Goal: Information Seeking & Learning: Learn about a topic

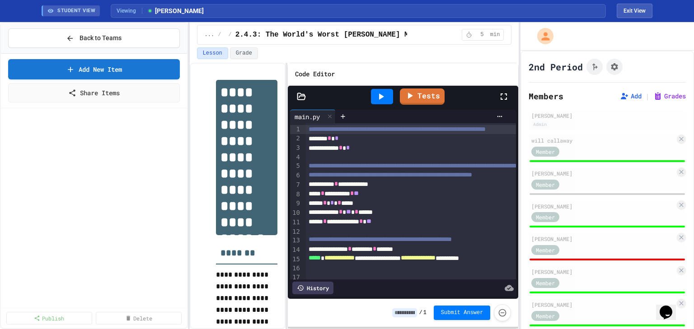
scroll to position [343, 0]
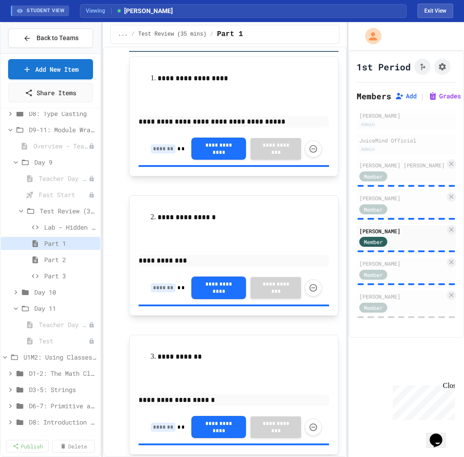
scroll to position [72, 0]
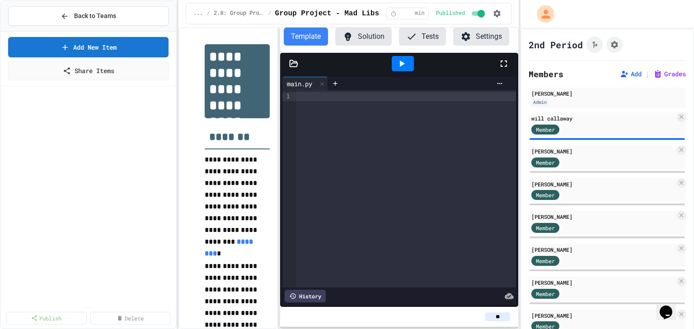
scroll to position [211, 0]
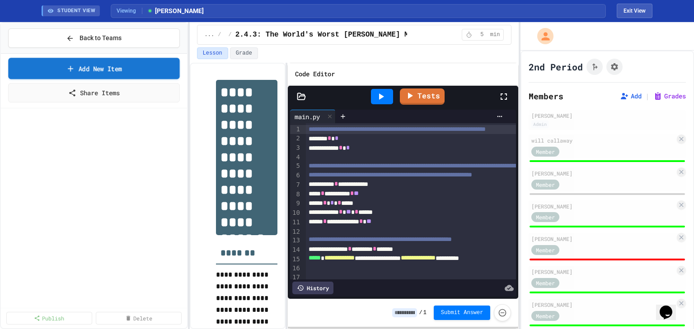
scroll to position [343, 0]
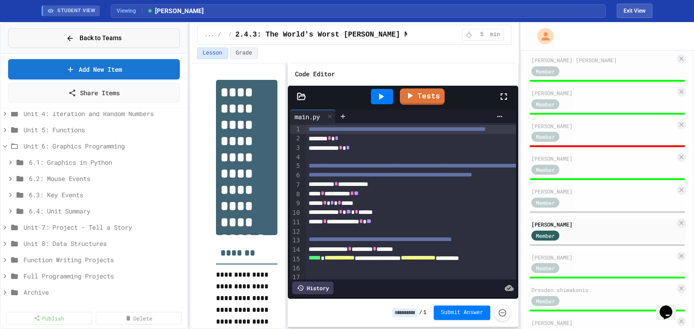
click at [90, 41] on span "Back to Teams" at bounding box center [100, 37] width 42 height 9
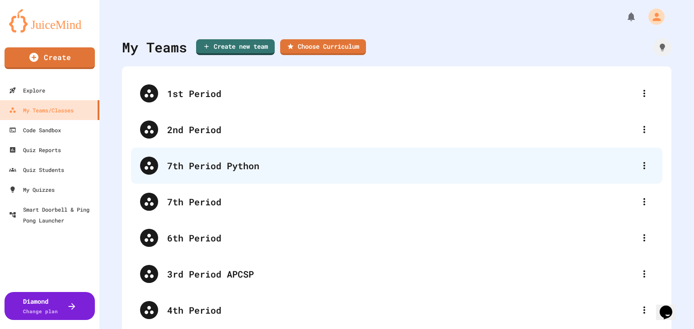
click at [213, 169] on div "7th Period Python" at bounding box center [401, 166] width 468 height 14
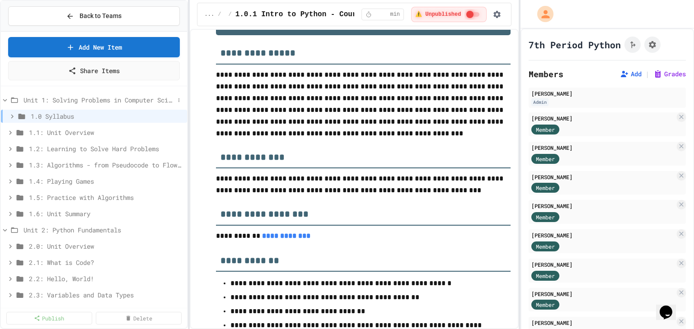
click at [2, 99] on icon at bounding box center [5, 100] width 8 height 8
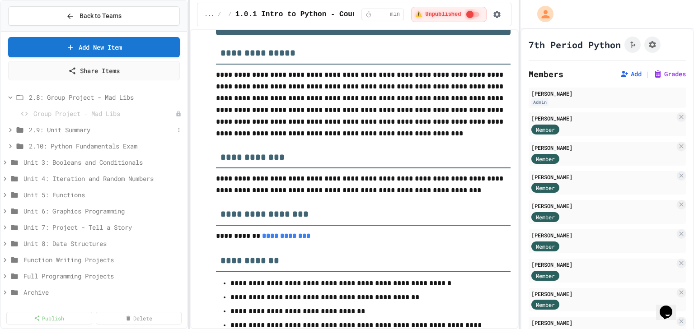
scroll to position [308, 0]
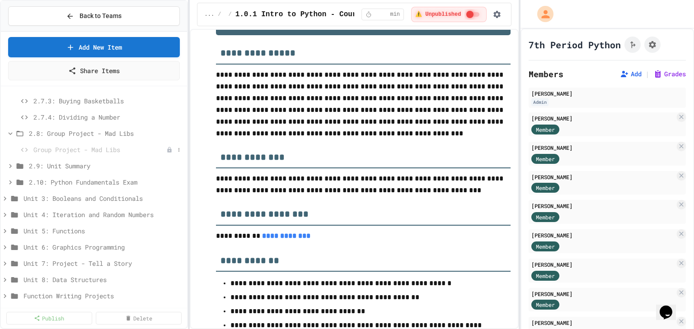
click at [112, 146] on span "Group Project - Mad Libs" at bounding box center [99, 149] width 133 height 9
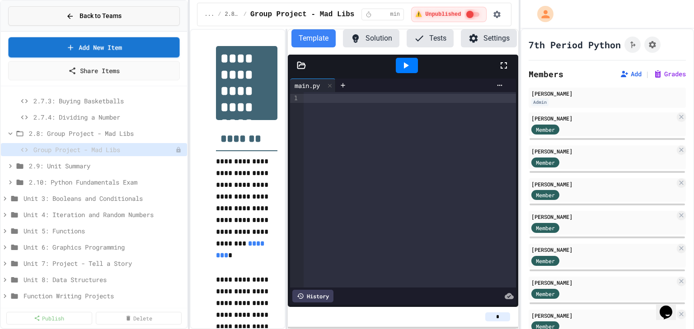
click at [126, 23] on button "Back to Teams" at bounding box center [94, 15] width 172 height 19
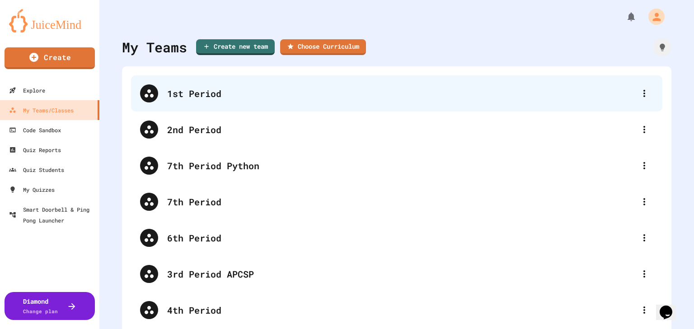
click at [213, 94] on div "1st Period" at bounding box center [401, 94] width 468 height 14
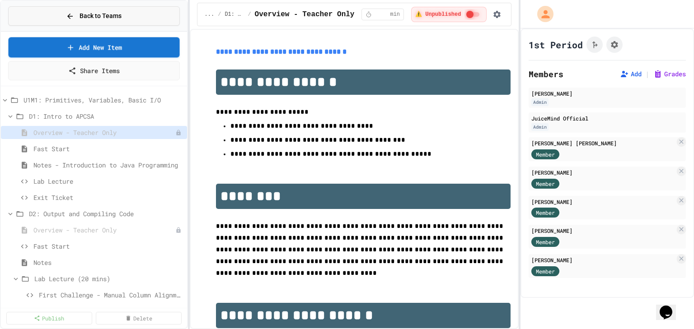
click at [108, 18] on span "Back to Teams" at bounding box center [100, 15] width 42 height 9
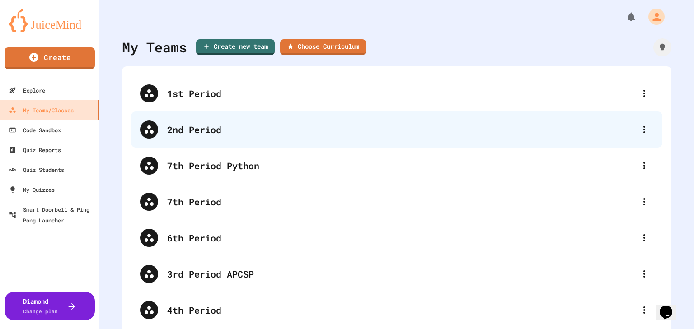
click at [182, 121] on div "2nd Period" at bounding box center [396, 130] width 531 height 36
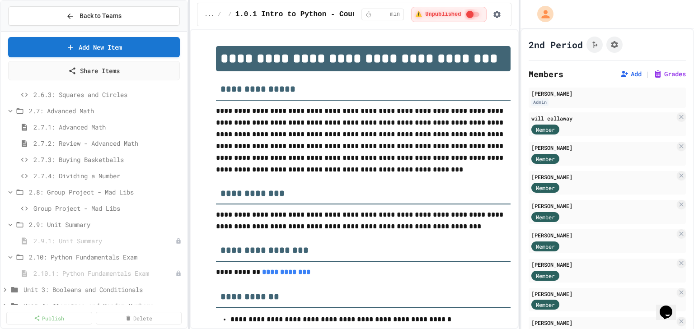
scroll to position [542, 0]
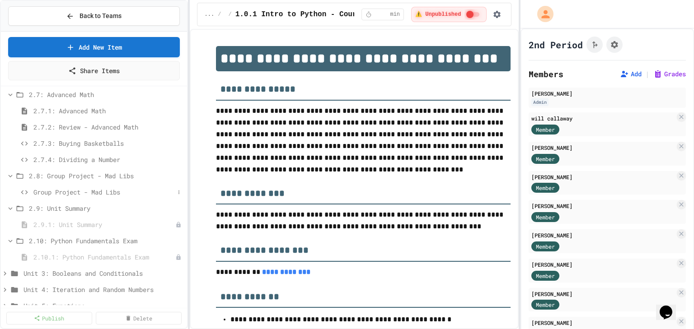
click at [91, 190] on span "Group Project - Mad Libs" at bounding box center [103, 191] width 141 height 9
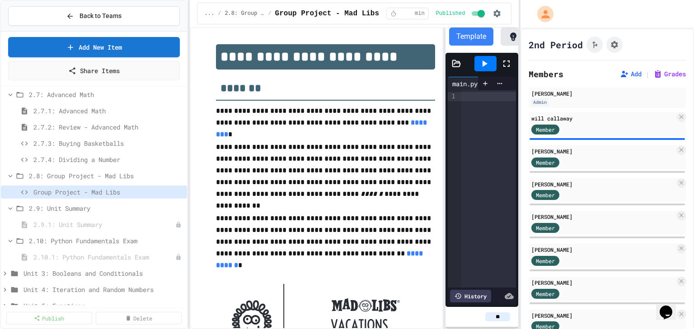
click at [448, 132] on div "**********" at bounding box center [354, 178] width 329 height 302
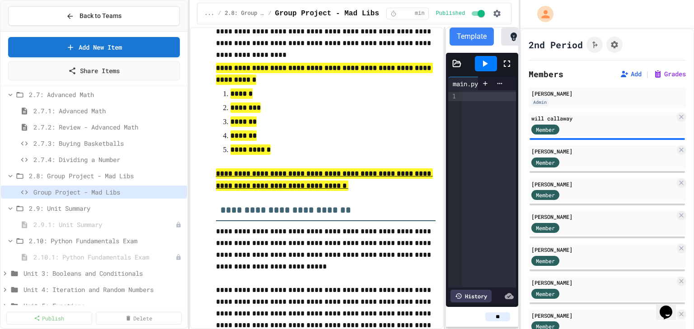
scroll to position [1012, 0]
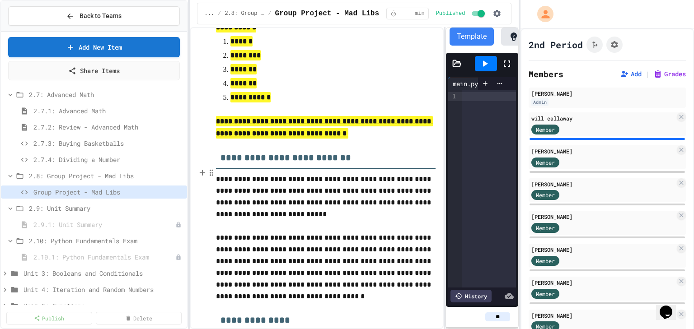
click at [392, 169] on h3 "**********" at bounding box center [325, 154] width 219 height 29
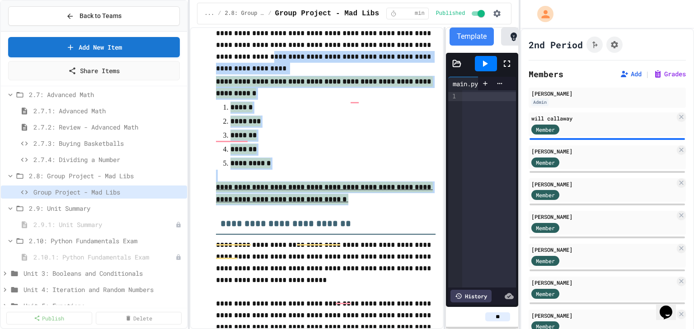
scroll to position [939, 0]
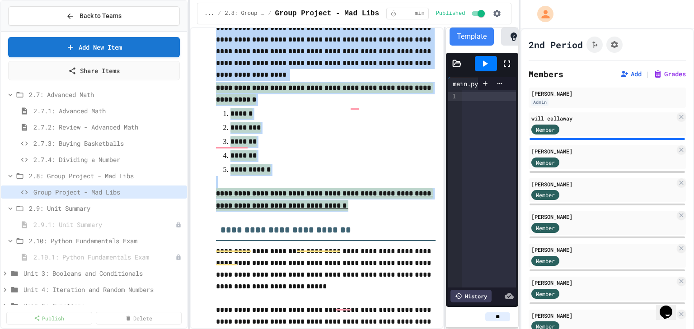
drag, startPoint x: 388, startPoint y: 192, endPoint x: 213, endPoint y: 69, distance: 214.1
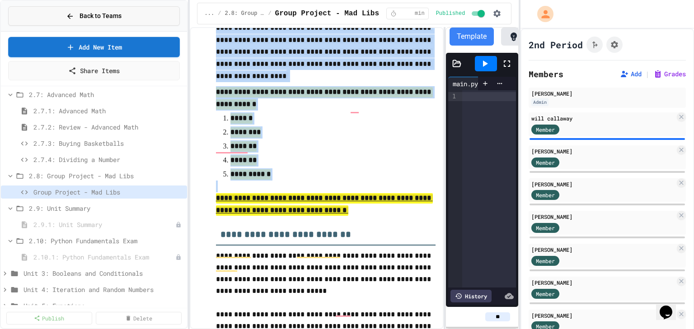
click at [82, 24] on button "Back to Teams" at bounding box center [94, 15] width 172 height 19
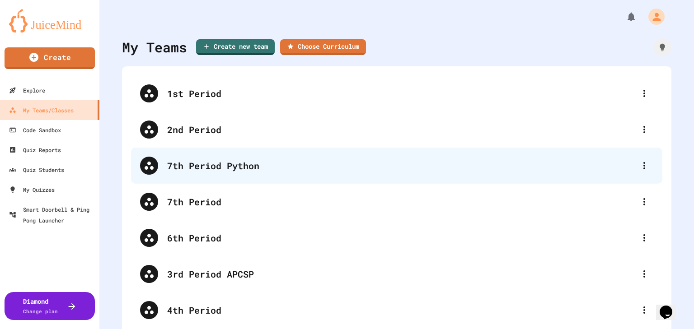
click at [208, 164] on div "7th Period Python" at bounding box center [401, 166] width 468 height 14
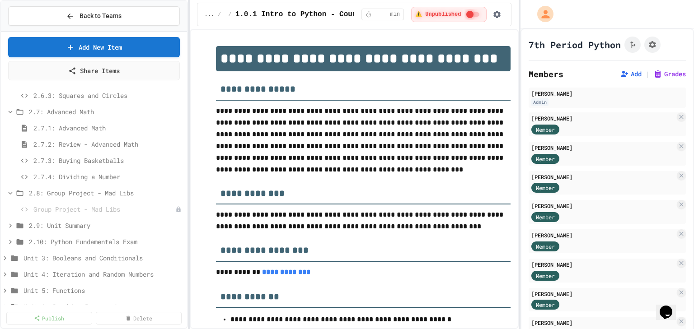
scroll to position [253, 0]
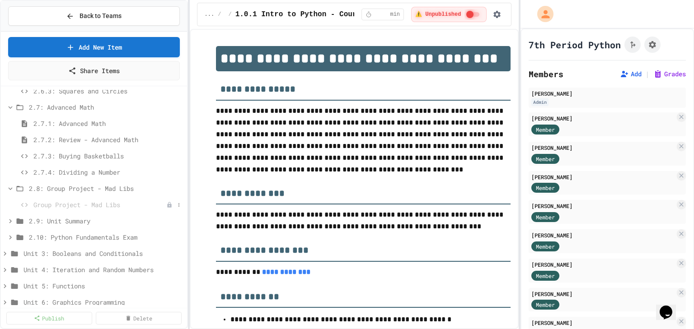
click at [99, 202] on span "Group Project - Mad Libs" at bounding box center [99, 204] width 133 height 9
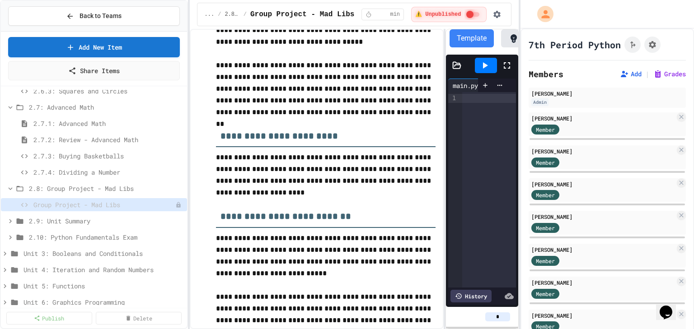
scroll to position [903, 0]
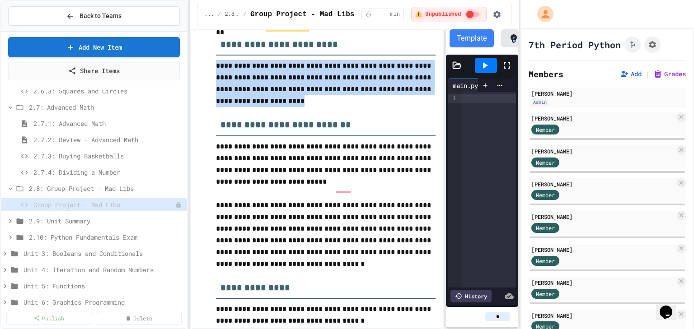
drag, startPoint x: 260, startPoint y: 145, endPoint x: 215, endPoint y: 105, distance: 60.5
click at [216, 105] on p "**********" at bounding box center [325, 83] width 219 height 47
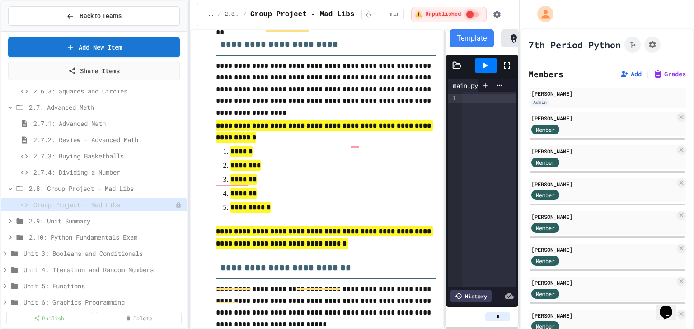
click at [509, 15] on div "... / 2.8: Group Project - Mad Libs / Group Project - Mad Libs ** min ⚠️ Unpubl…" at bounding box center [354, 14] width 315 height 23
click at [176, 204] on icon at bounding box center [178, 204] width 5 height 5
click at [158, 233] on button "Publish" at bounding box center [149, 237] width 57 height 16
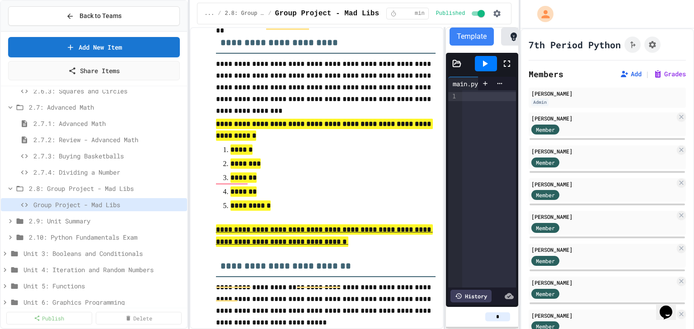
click at [417, 118] on p "**********" at bounding box center [325, 88] width 219 height 60
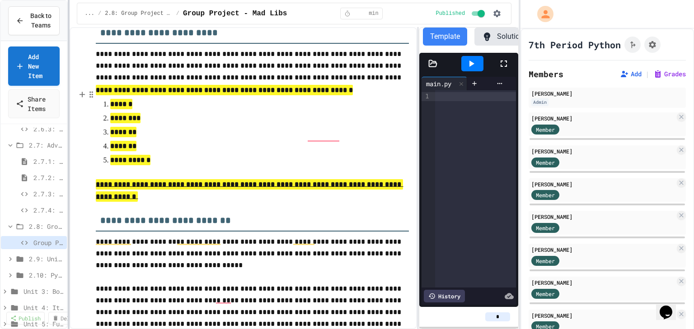
scroll to position [1003, 0]
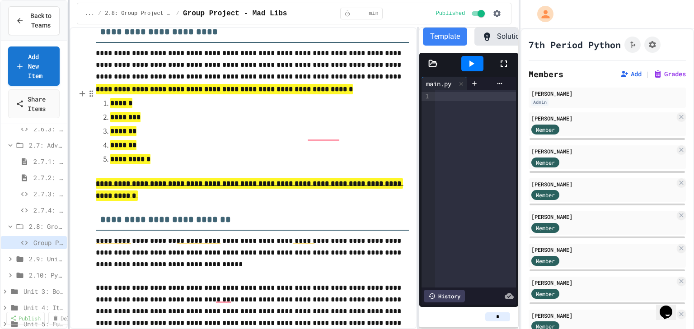
click at [69, 79] on div at bounding box center [69, 164] width 2 height 329
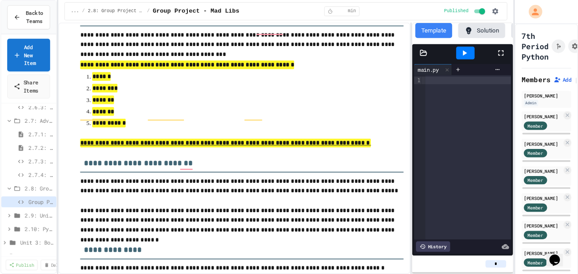
scroll to position [1103, 0]
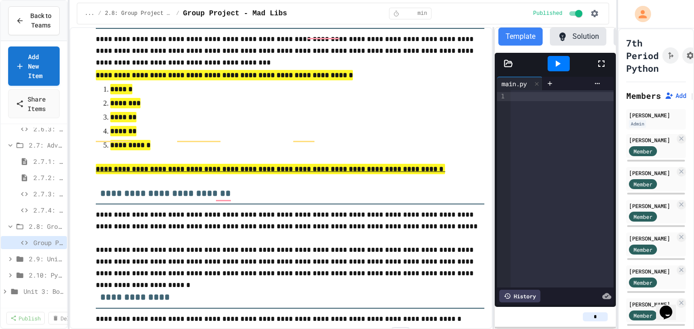
click at [616, 45] on div "**********" at bounding box center [347, 164] width 694 height 329
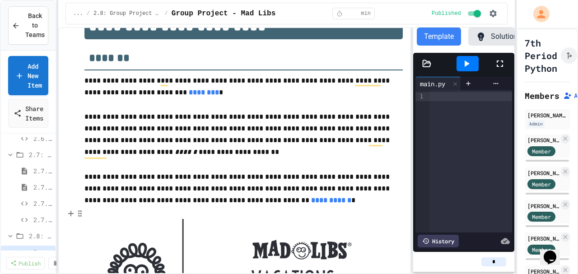
scroll to position [30, 0]
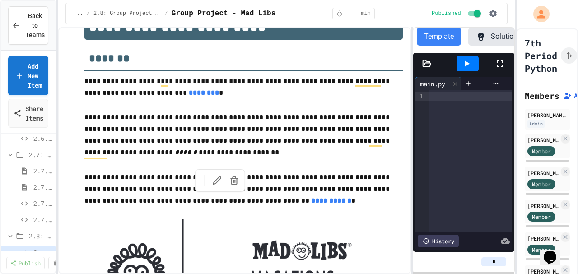
click at [311, 199] on link "**********" at bounding box center [331, 200] width 40 height 7
click at [228, 177] on link "http://madlibs.com" at bounding box center [231, 180] width 64 height 9
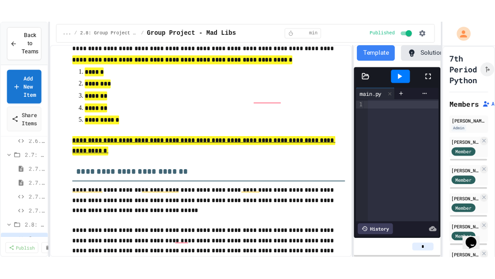
scroll to position [1054, 0]
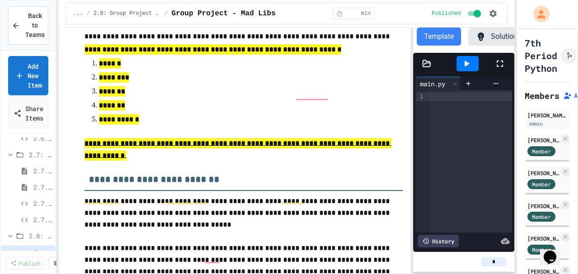
click at [495, 67] on icon at bounding box center [500, 63] width 11 height 11
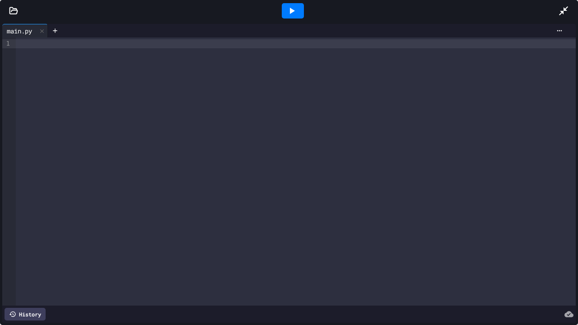
click at [565, 13] on icon at bounding box center [563, 10] width 11 height 11
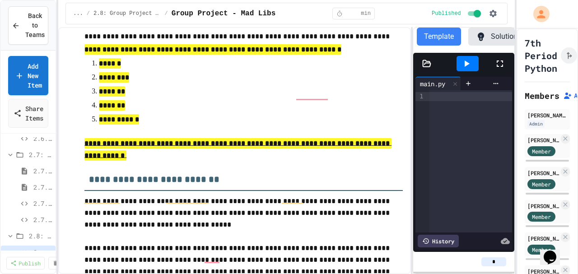
click at [501, 35] on button "Solution" at bounding box center [496, 37] width 56 height 18
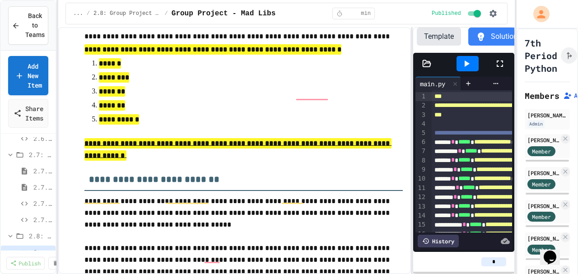
click at [496, 68] on icon at bounding box center [500, 63] width 11 height 11
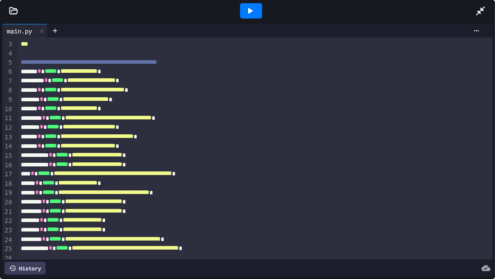
scroll to position [26, 0]
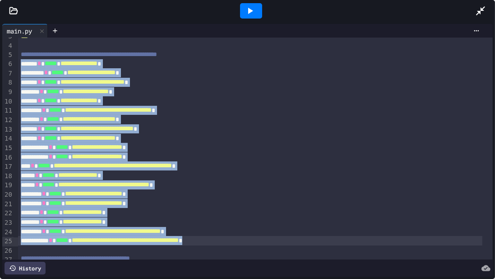
drag, startPoint x: 19, startPoint y: 65, endPoint x: 255, endPoint y: 239, distance: 292.9
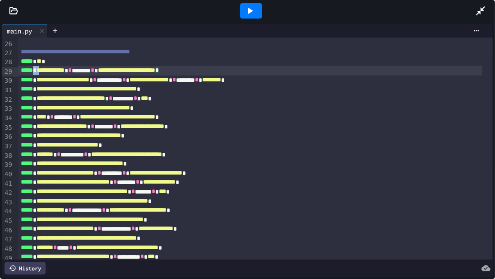
scroll to position [232, 0]
drag, startPoint x: 38, startPoint y: 72, endPoint x: 106, endPoint y: 73, distance: 67.3
click at [106, 73] on div "**********" at bounding box center [250, 70] width 464 height 9
click at [111, 72] on div "**********" at bounding box center [250, 70] width 464 height 9
click at [243, 13] on div at bounding box center [251, 10] width 22 height 15
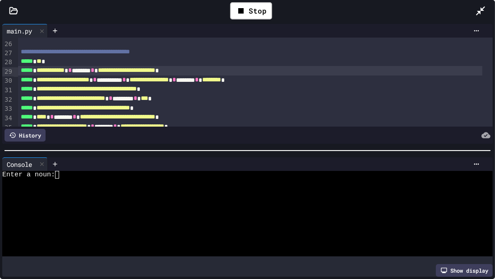
click at [65, 173] on div "Enter a noun:" at bounding box center [242, 175] width 480 height 8
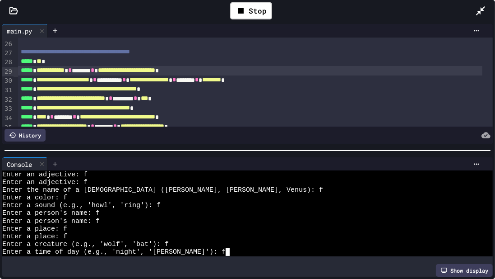
scroll to position [340, 0]
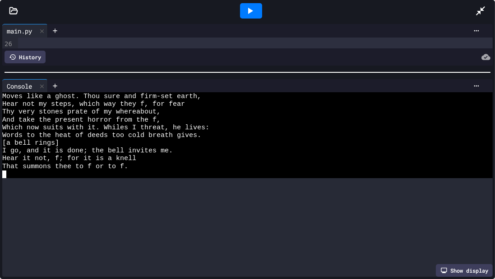
click at [106, 68] on div at bounding box center [247, 72] width 495 height 9
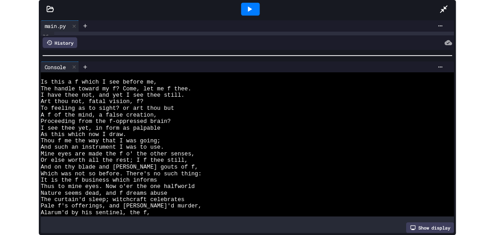
scroll to position [152, 0]
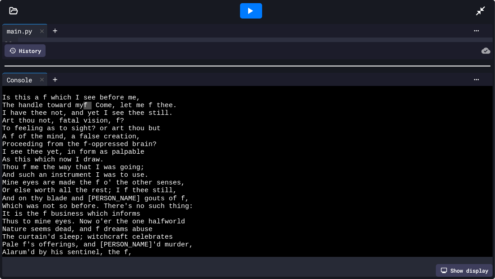
drag, startPoint x: 85, startPoint y: 105, endPoint x: 93, endPoint y: 105, distance: 7.2
click at [477, 14] on icon at bounding box center [480, 10] width 9 height 9
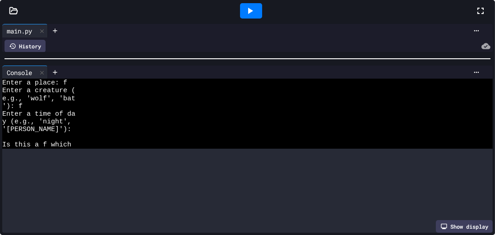
scroll to position [255, 0]
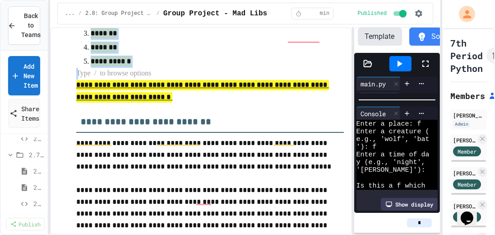
drag, startPoint x: 159, startPoint y: 125, endPoint x: 78, endPoint y: 49, distance: 110.9
click at [171, 40] on p "*******" at bounding box center [210, 34] width 238 height 12
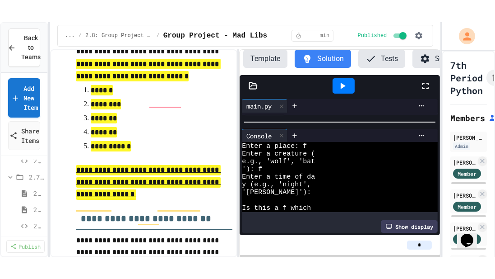
scroll to position [1088, 0]
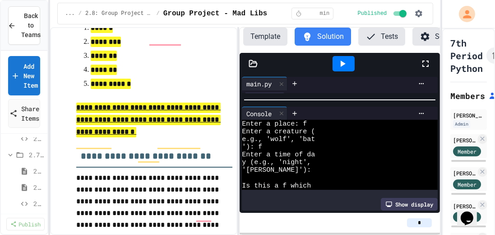
click at [238, 79] on div "**********" at bounding box center [245, 131] width 391 height 208
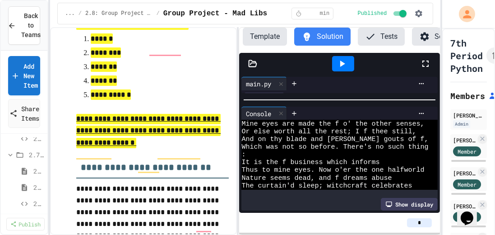
click at [427, 65] on icon at bounding box center [425, 63] width 11 height 11
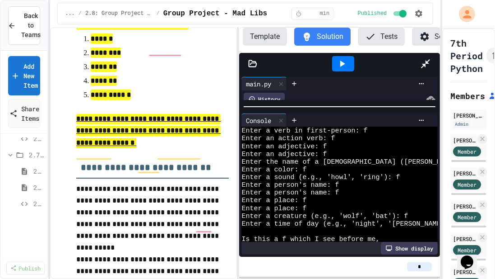
scroll to position [0, 0]
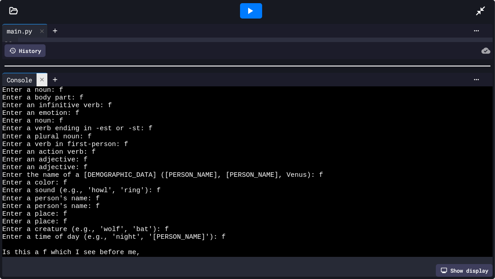
click at [44, 77] on icon at bounding box center [42, 79] width 6 height 6
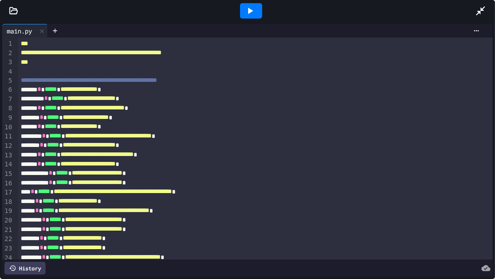
click at [479, 10] on icon at bounding box center [481, 10] width 11 height 11
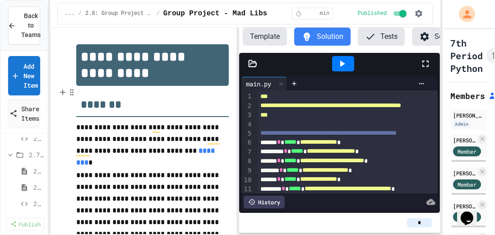
click at [77, 107] on h2 "*******" at bounding box center [152, 101] width 153 height 31
drag, startPoint x: 70, startPoint y: 63, endPoint x: 165, endPoint y: 83, distance: 97.3
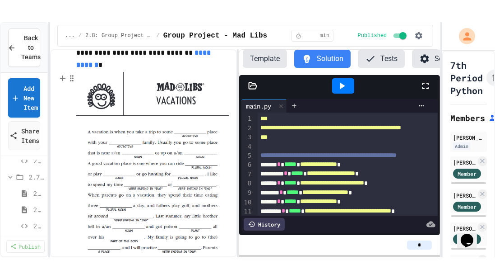
scroll to position [309, 0]
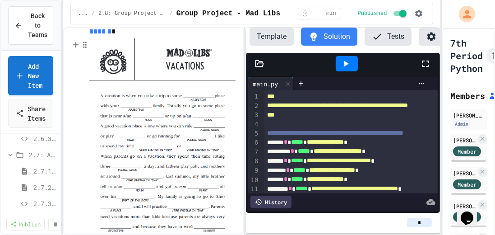
click at [63, 9] on div "**********" at bounding box center [247, 117] width 495 height 235
drag, startPoint x: 431, startPoint y: 65, endPoint x: 431, endPoint y: 97, distance: 31.2
click at [431, 65] on icon at bounding box center [425, 63] width 11 height 11
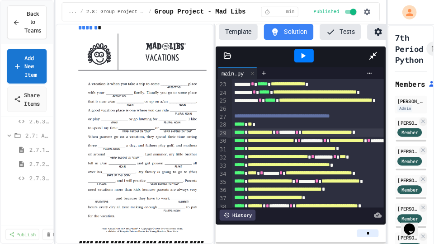
scroll to position [206, 0]
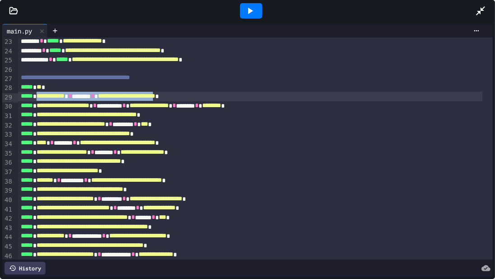
drag, startPoint x: 41, startPoint y: 97, endPoint x: 208, endPoint y: 97, distance: 167.1
click at [208, 97] on div "**********" at bounding box center [250, 96] width 464 height 9
click at [260, 94] on div "**********" at bounding box center [250, 96] width 464 height 9
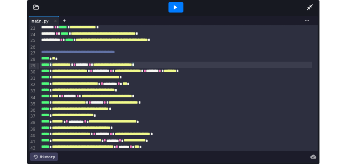
scroll to position [207, 0]
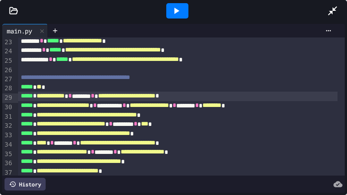
click at [330, 9] on icon at bounding box center [332, 10] width 11 height 11
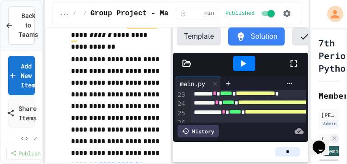
click at [292, 65] on icon at bounding box center [293, 63] width 11 height 11
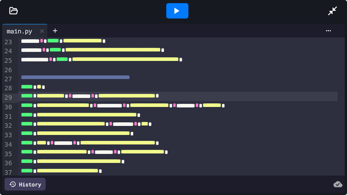
click at [336, 13] on icon at bounding box center [332, 10] width 11 height 11
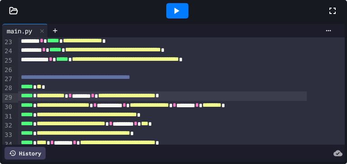
click at [174, 36] on div "**********" at bounding box center [173, 82] width 347 height 164
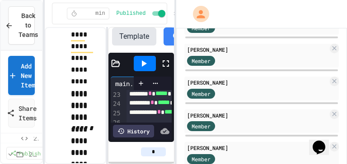
scroll to position [217, 0]
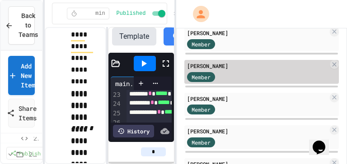
click at [231, 73] on div "Member" at bounding box center [209, 76] width 45 height 11
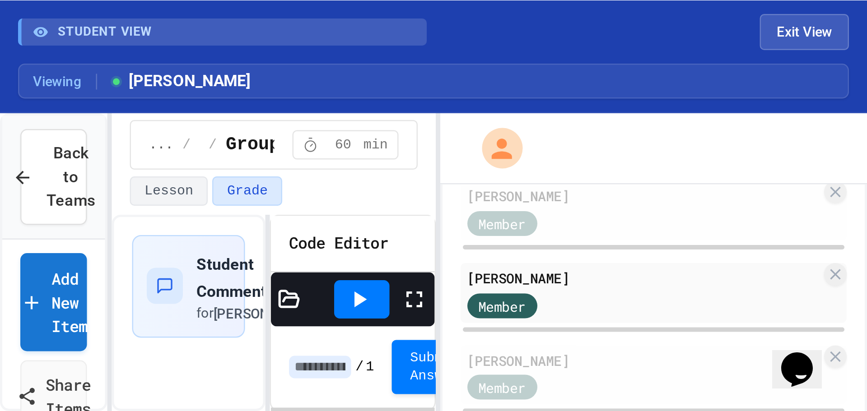
scroll to position [198, 0]
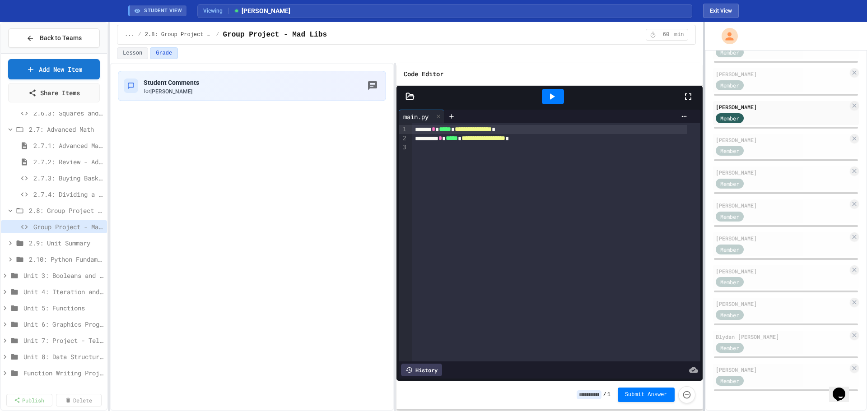
click at [693, 141] on div at bounding box center [704, 216] width 2 height 389
click at [693, 329] on div "Member" at bounding box center [738, 347] width 45 height 11
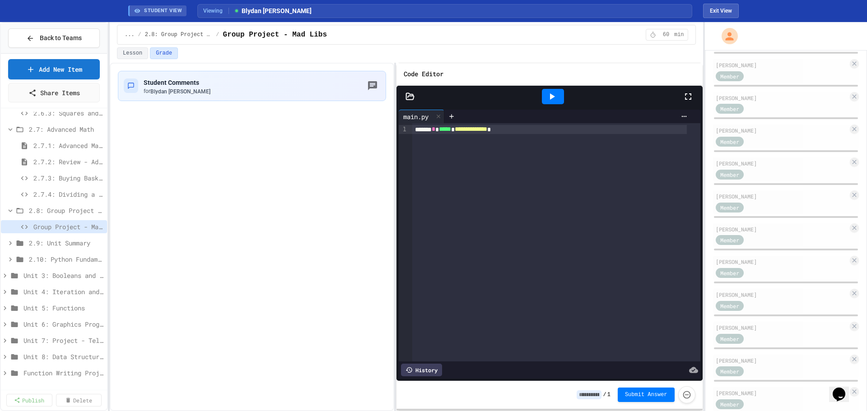
scroll to position [107, 0]
click at [693, 272] on div "Member" at bounding box center [782, 273] width 132 height 11
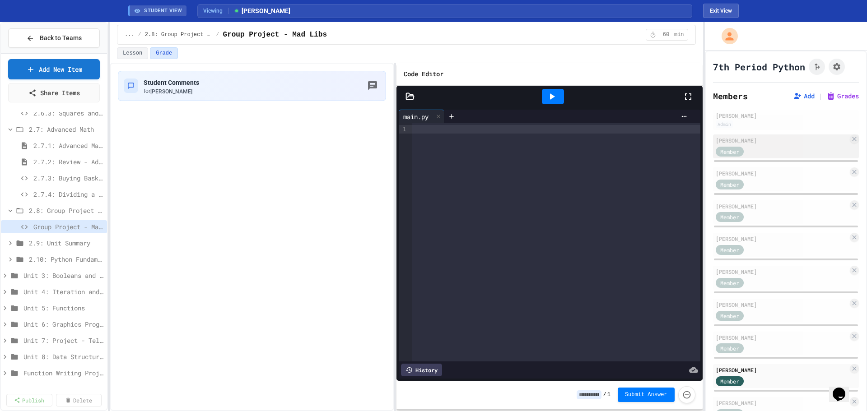
click at [693, 158] on div "Izzy Cassady Member" at bounding box center [786, 147] width 146 height 24
click at [693, 174] on div "Jemuel davis" at bounding box center [782, 173] width 132 height 8
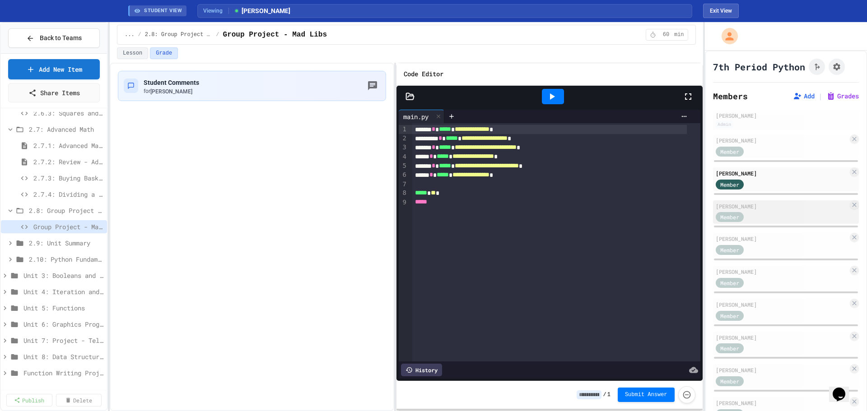
click at [693, 216] on div "Member" at bounding box center [782, 216] width 132 height 11
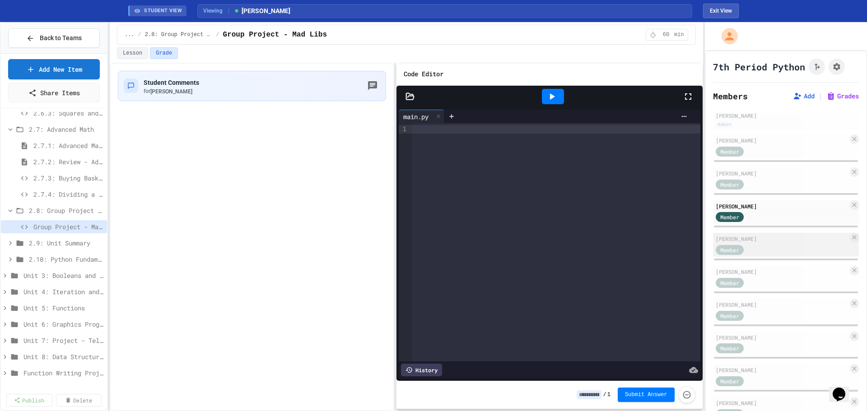
click at [693, 246] on div "Member" at bounding box center [782, 249] width 132 height 11
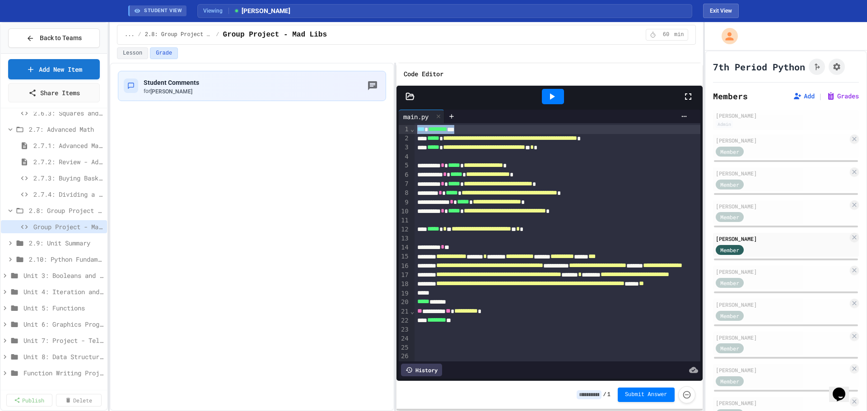
drag, startPoint x: 469, startPoint y: 133, endPoint x: 414, endPoint y: 130, distance: 55.7
click at [414, 130] on div "**********" at bounding box center [550, 242] width 302 height 239
click at [422, 149] on div "**********" at bounding box center [616, 147] width 403 height 9
drag, startPoint x: 476, startPoint y: 132, endPoint x: 413, endPoint y: 130, distance: 62.4
click at [413, 130] on div "**********" at bounding box center [550, 242] width 302 height 239
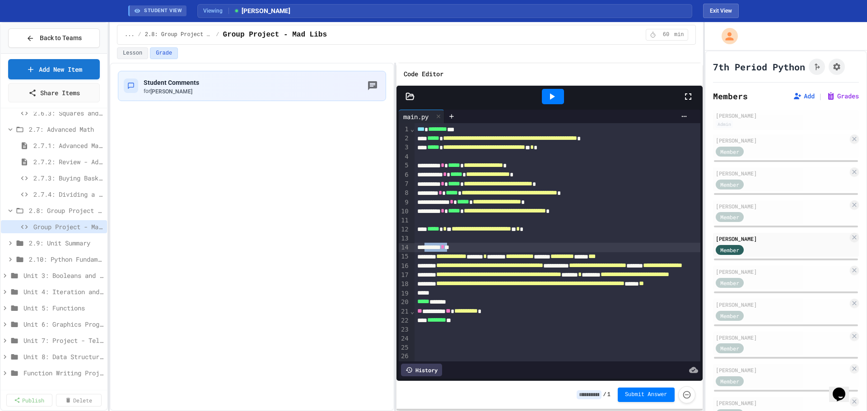
drag, startPoint x: 460, startPoint y: 249, endPoint x: 426, endPoint y: 248, distance: 33.4
click at [426, 248] on div "***** * *" at bounding box center [616, 247] width 403 height 9
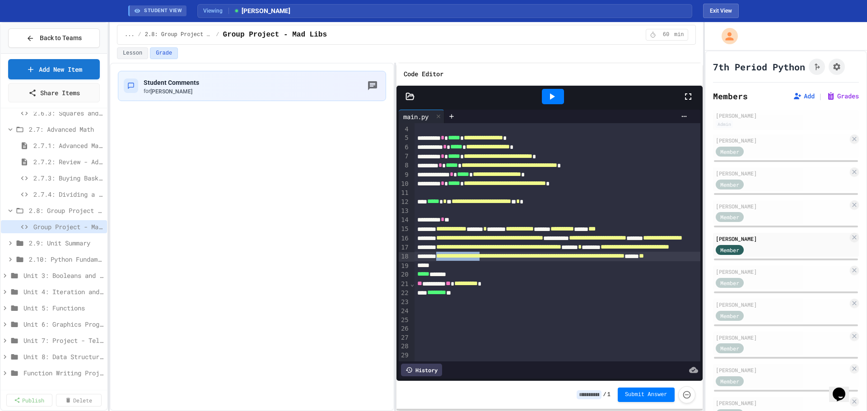
drag, startPoint x: 443, startPoint y: 242, endPoint x: 511, endPoint y: 239, distance: 68.7
click at [511, 252] on div "**********" at bounding box center [616, 256] width 403 height 9
drag, startPoint x: 470, startPoint y: 266, endPoint x: 414, endPoint y: 263, distance: 56.1
click at [415, 280] on div "**********" at bounding box center [616, 284] width 403 height 9
click at [580, 289] on div "******** **" at bounding box center [616, 293] width 403 height 9
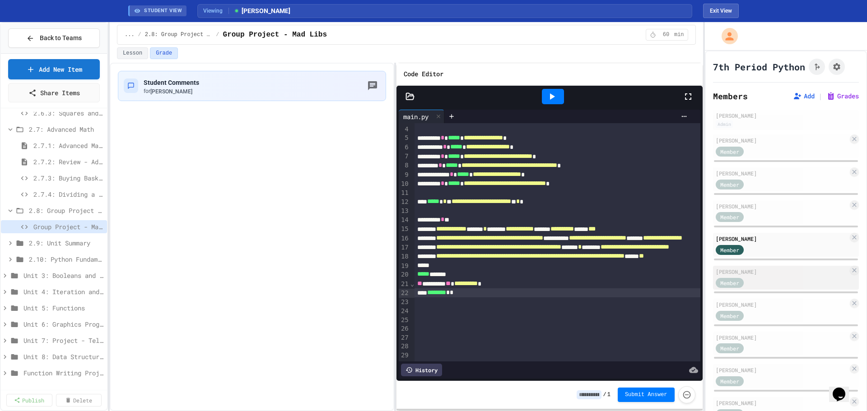
click at [693, 277] on div "Member" at bounding box center [782, 282] width 132 height 11
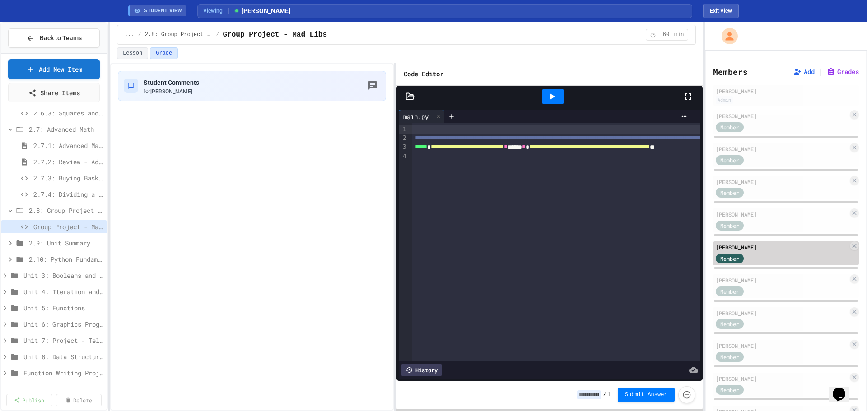
scroll to position [45, 0]
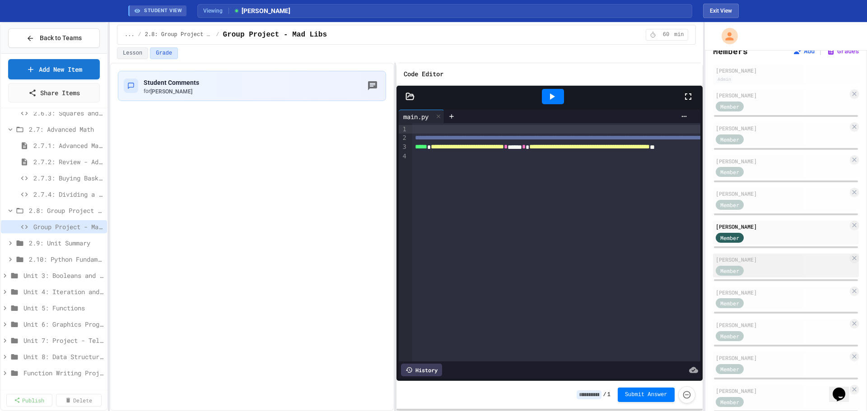
click at [693, 277] on div "Paul Koroma Member" at bounding box center [786, 266] width 146 height 24
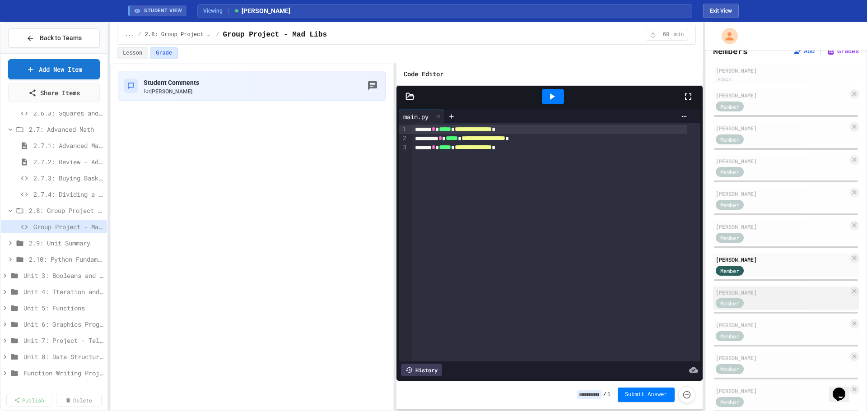
click at [693, 298] on div "Member" at bounding box center [782, 303] width 132 height 11
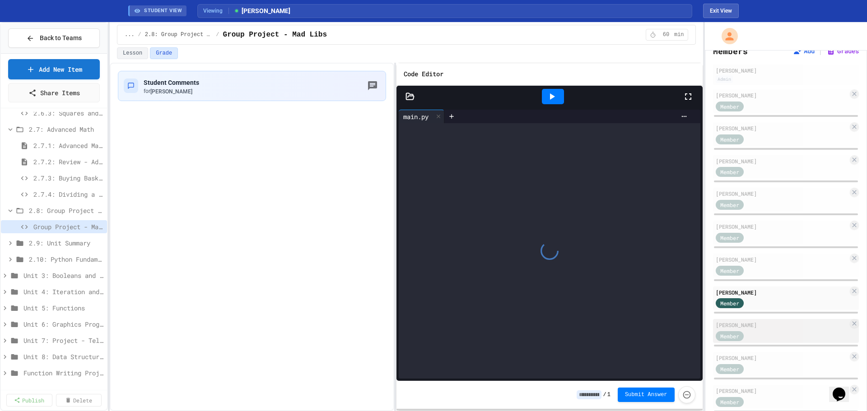
click at [693, 329] on div "Member" at bounding box center [738, 335] width 45 height 11
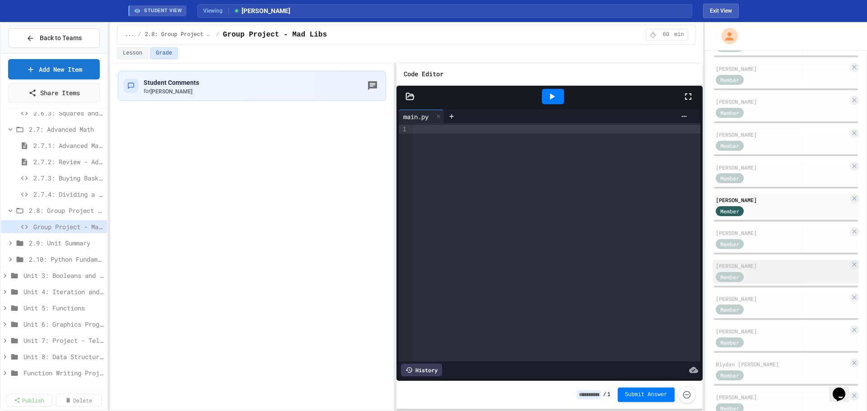
scroll to position [181, 0]
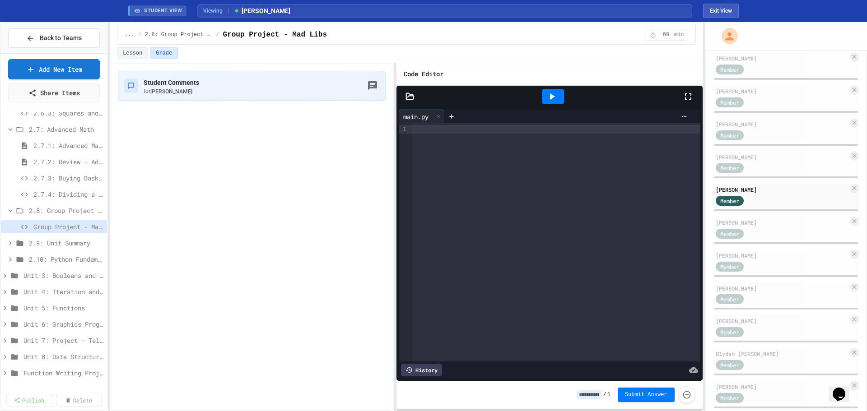
click at [693, 211] on div at bounding box center [786, 211] width 146 height 4
click at [693, 227] on div "Isaac Morgan" at bounding box center [782, 223] width 132 height 8
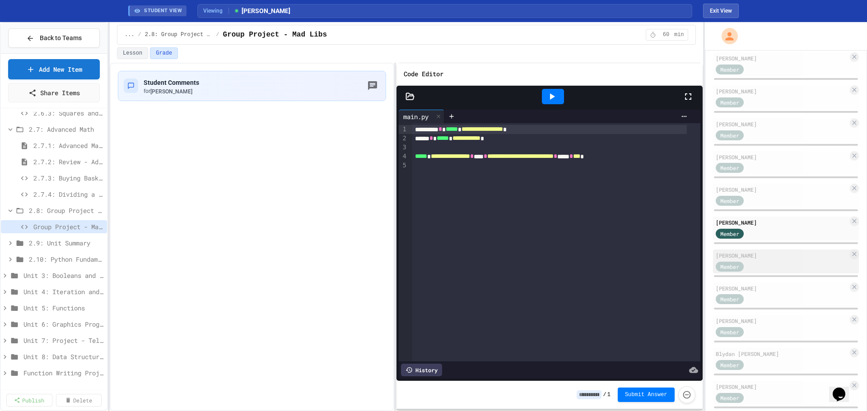
click at [693, 261] on div "Member" at bounding box center [782, 266] width 132 height 11
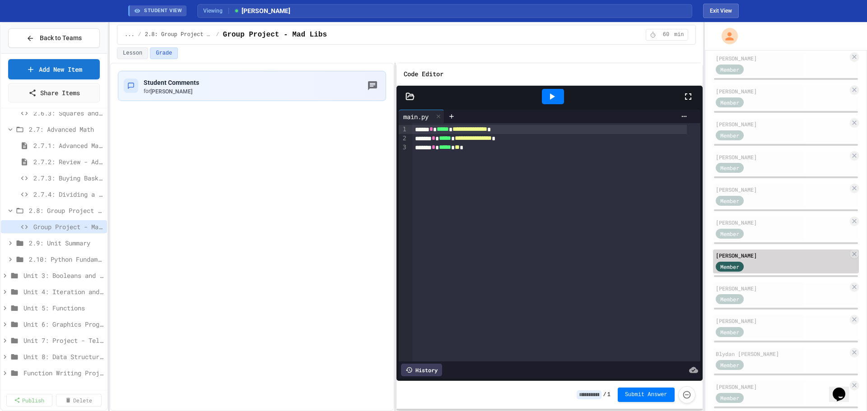
scroll to position [198, 0]
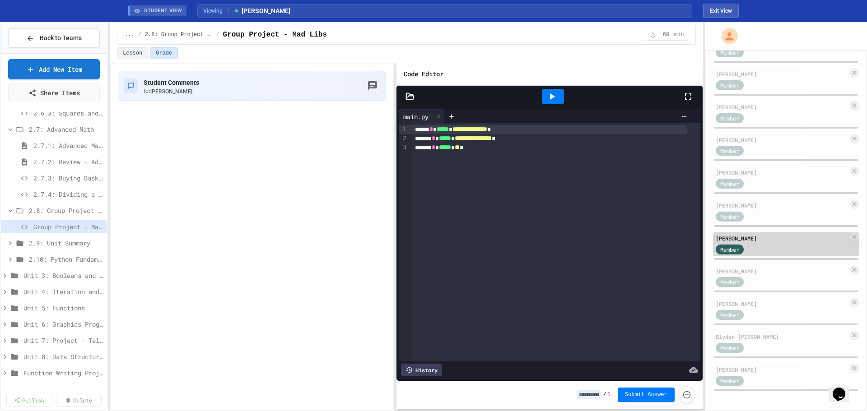
click at [693, 261] on div "Tyler Morris Admin Izzy Cassady Member Jemuel davis Member brayan flores Member…" at bounding box center [786, 152] width 146 height 481
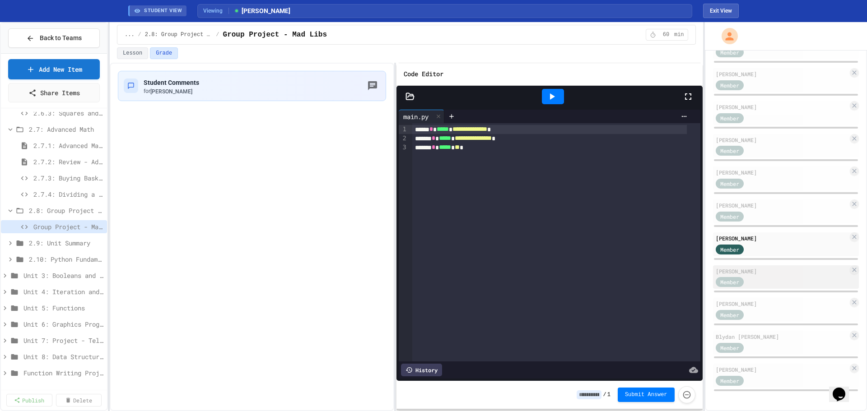
click at [693, 269] on div "Thomas Potts" at bounding box center [782, 271] width 132 height 8
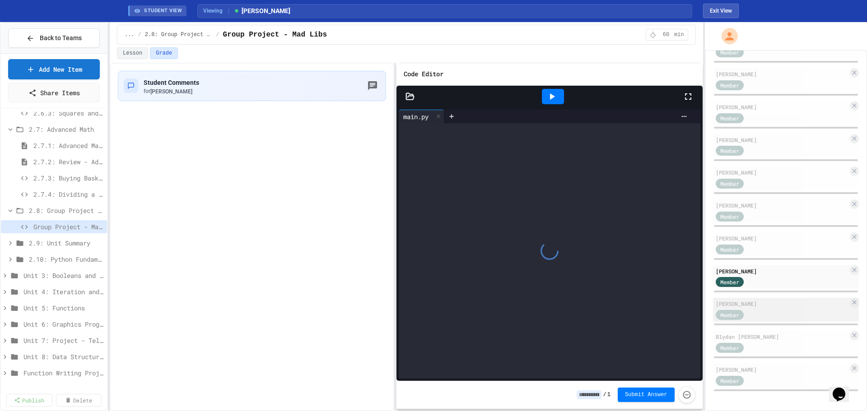
click at [693, 312] on div "Member" at bounding box center [738, 314] width 45 height 11
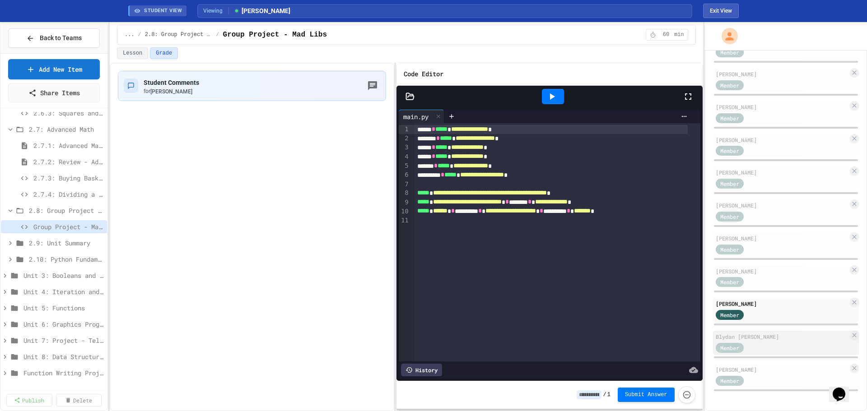
click at [693, 329] on div "Blydan Threet" at bounding box center [782, 337] width 132 height 8
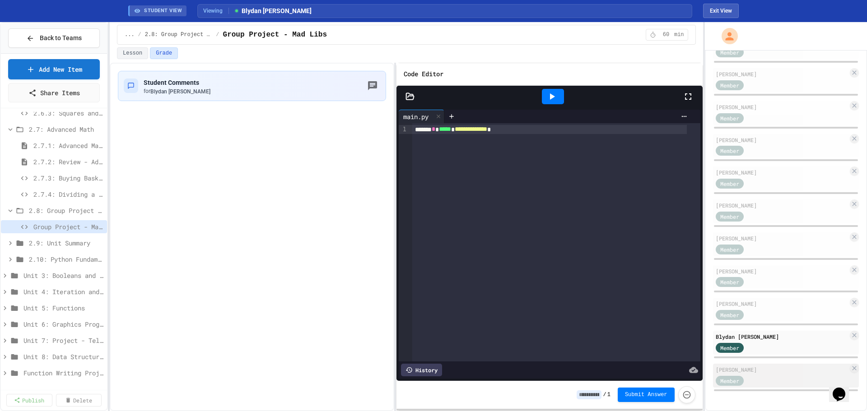
click at [693, 329] on div "Member" at bounding box center [782, 380] width 132 height 11
click at [693, 14] on button "Exit View" at bounding box center [721, 11] width 36 height 14
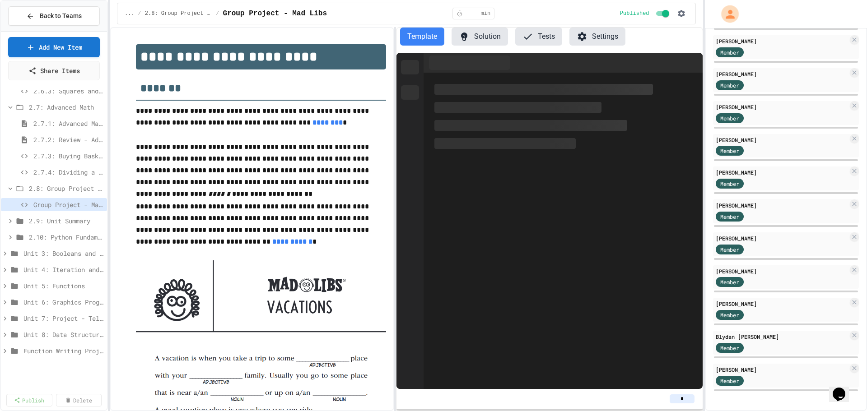
scroll to position [176, 0]
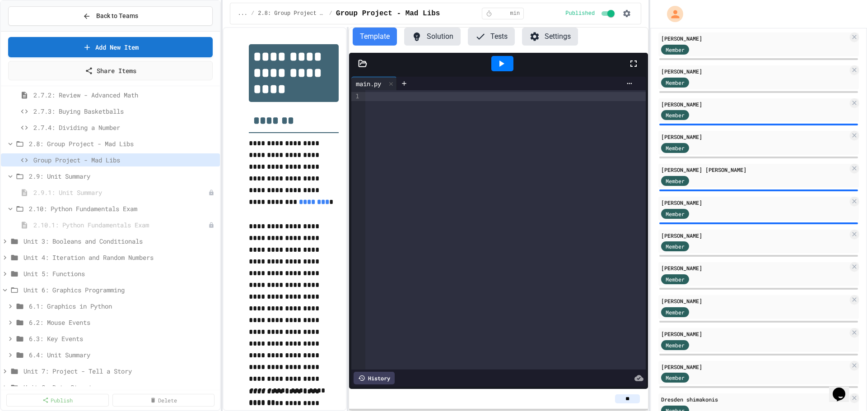
click at [433, 42] on button "Solution" at bounding box center [432, 37] width 56 height 18
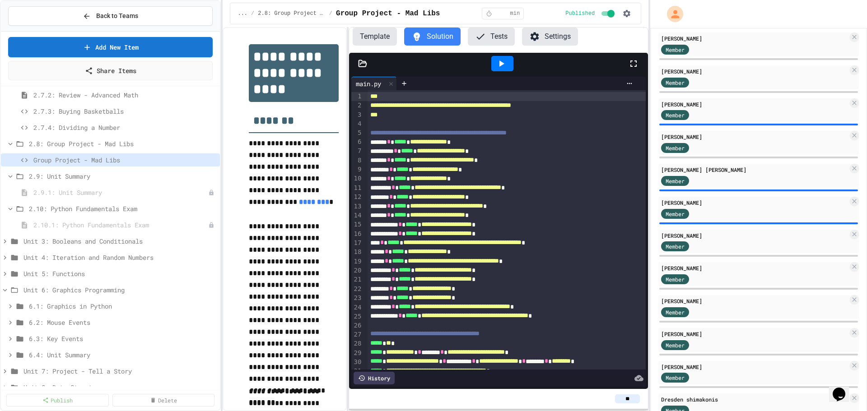
click at [634, 65] on icon at bounding box center [633, 63] width 11 height 11
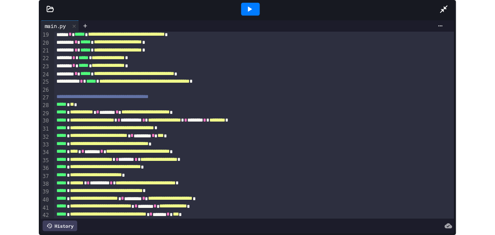
scroll to position [157, 0]
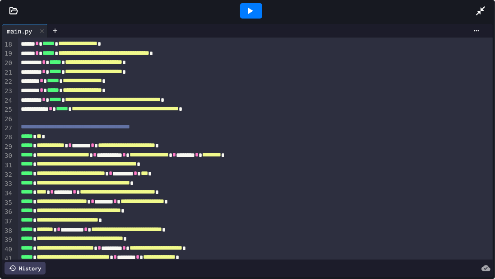
click at [476, 12] on icon at bounding box center [481, 10] width 11 height 11
